Goal: Task Accomplishment & Management: Manage account settings

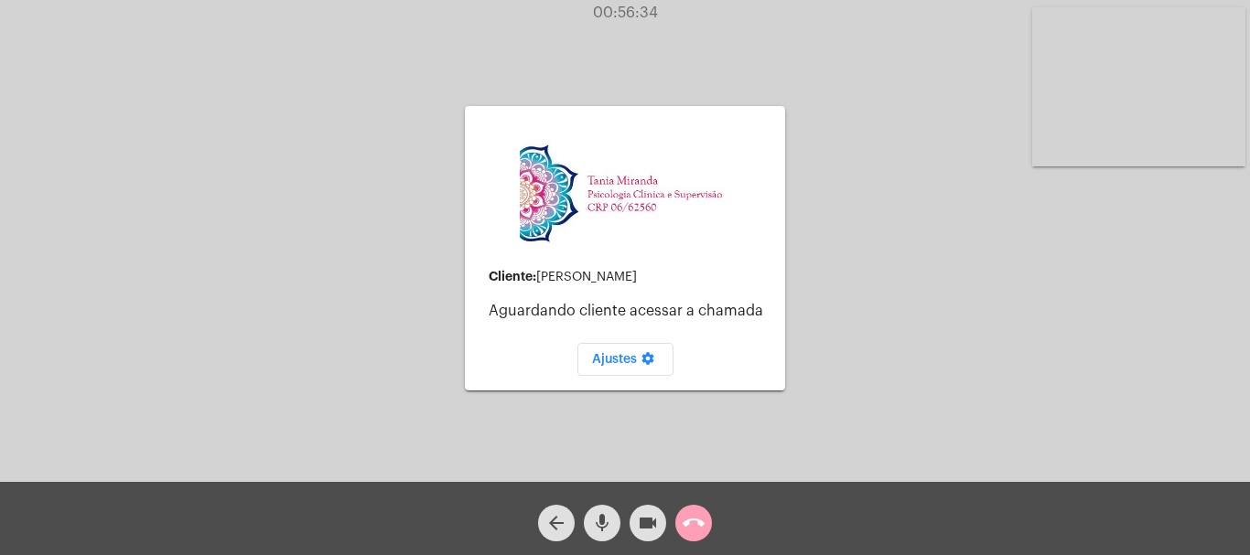
click at [702, 522] on mat-icon "call_end" at bounding box center [694, 523] width 22 height 22
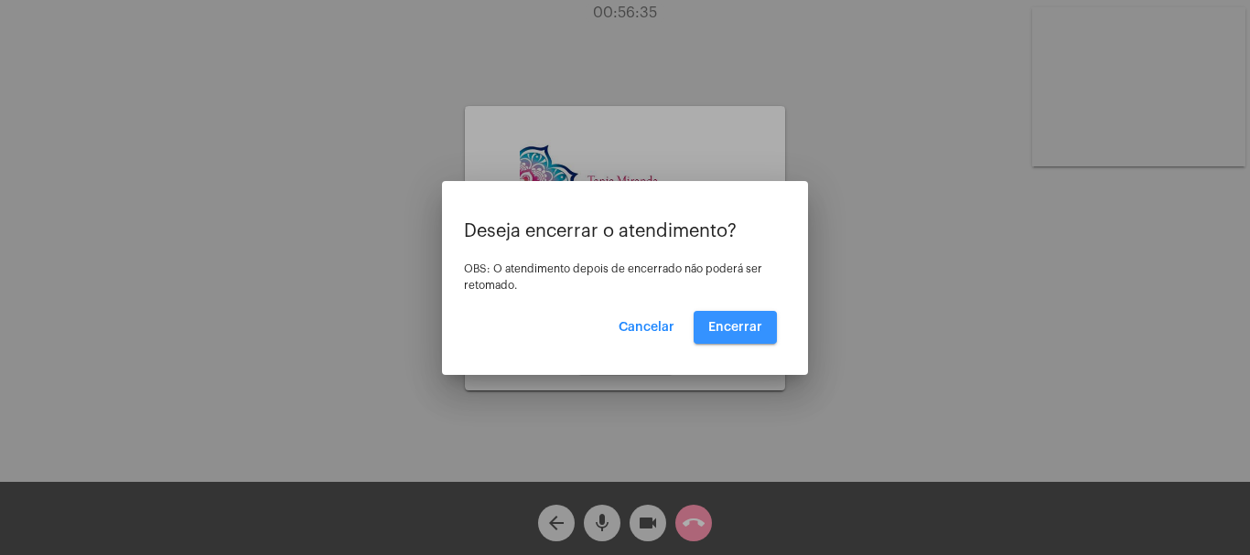
click at [744, 318] on button "Encerrar" at bounding box center [735, 327] width 83 height 33
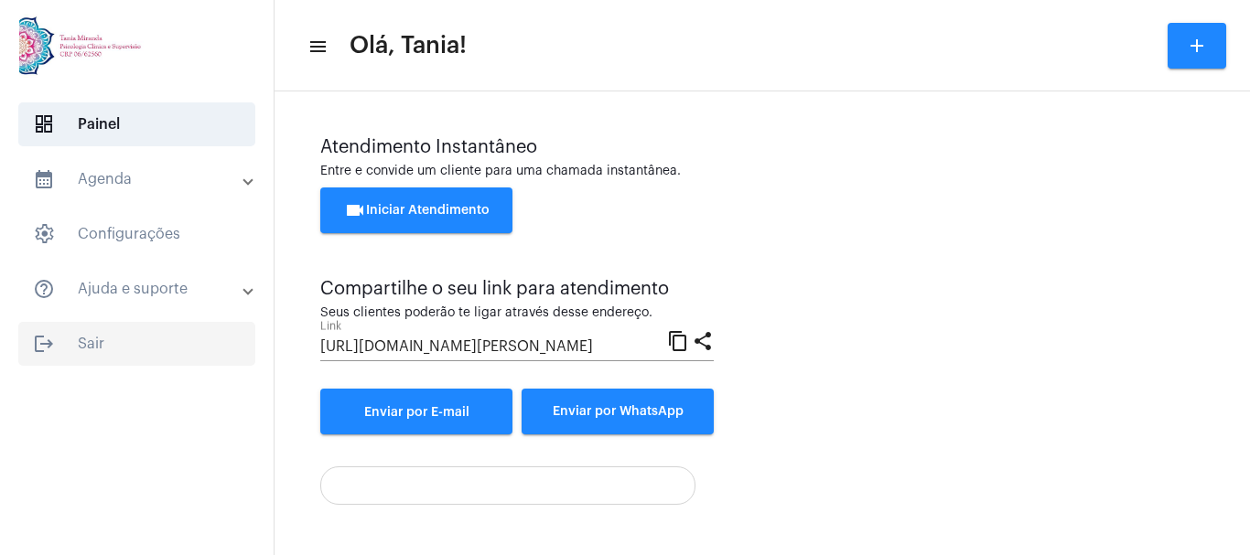
click at [86, 346] on span "logout Sair" at bounding box center [136, 344] width 237 height 44
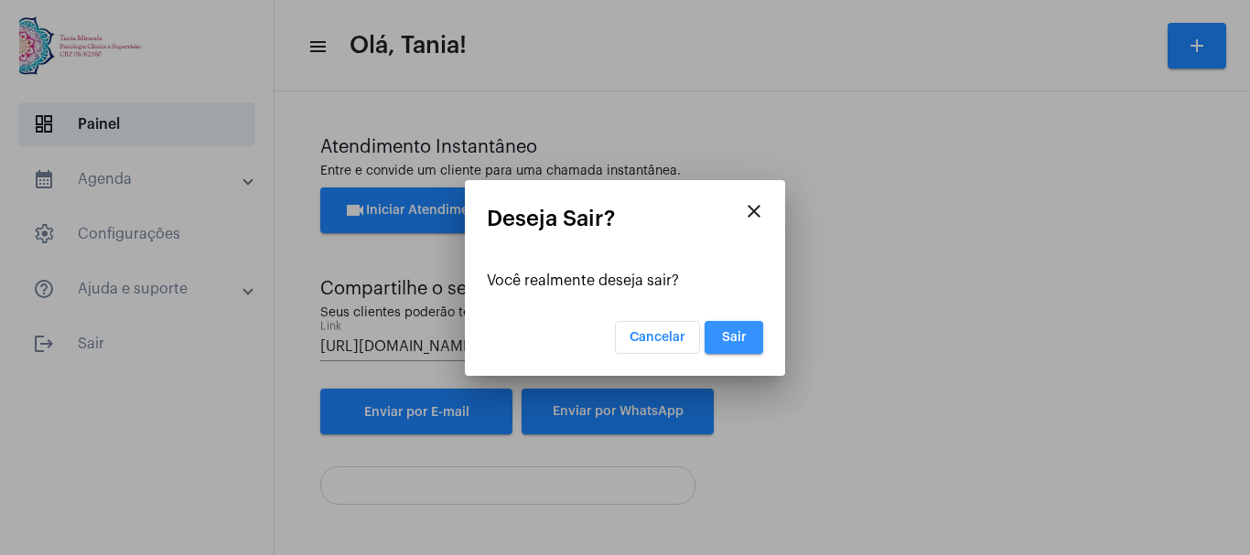
click at [743, 334] on span "Sair" at bounding box center [734, 337] width 25 height 13
